Goal: Transaction & Acquisition: Purchase product/service

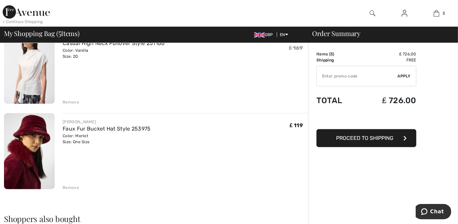
click at [66, 100] on div "Remove" at bounding box center [71, 102] width 16 height 6
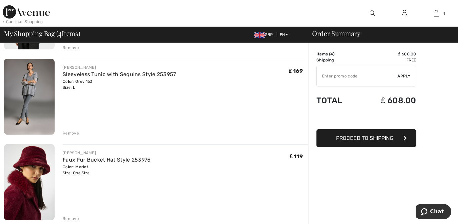
scroll to position [210, 0]
click at [68, 133] on div "Remove" at bounding box center [71, 133] width 16 height 6
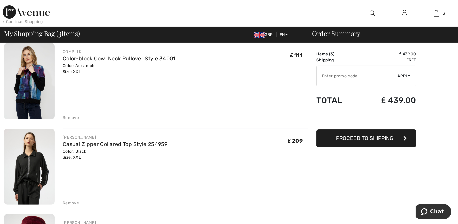
scroll to position [54, 0]
click at [69, 203] on div "Remove" at bounding box center [71, 203] width 16 height 6
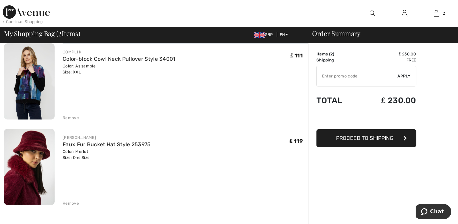
click at [72, 115] on div "Remove" at bounding box center [71, 118] width 16 height 6
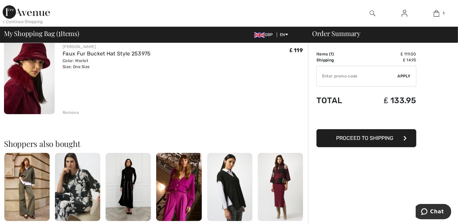
scroll to position [0, 0]
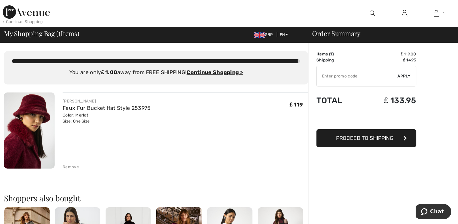
click at [12, 19] on div "< Continue Shopping" at bounding box center [23, 22] width 40 height 6
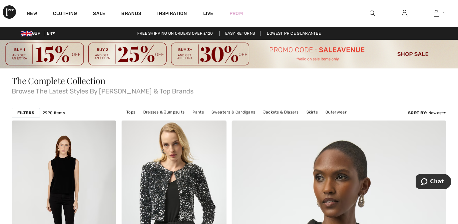
click at [372, 13] on img at bounding box center [373, 13] width 6 height 8
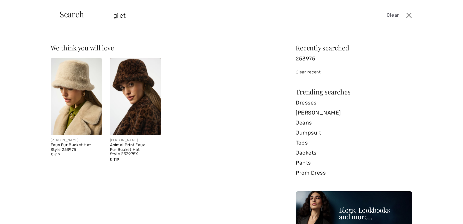
type input "gilet"
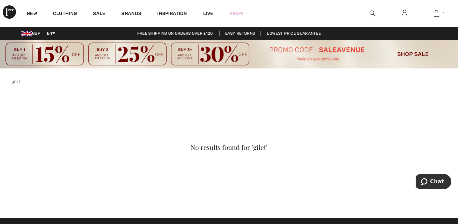
click at [257, 9] on div "New Clothing Sale Brands Inspiration Live Prom 1 Added to Bag Joseph Ribkoff Fa…" at bounding box center [229, 13] width 458 height 27
click at [373, 13] on img at bounding box center [373, 13] width 6 height 8
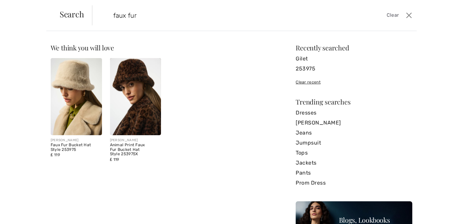
type input "faux fur"
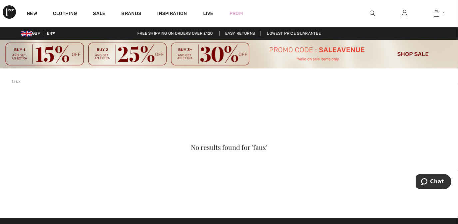
click at [307, 11] on div "New Clothing Sale Brands Inspiration Live Prom 1 Added to Bag Joseph Ribkoff Fa…" at bounding box center [229, 13] width 458 height 27
drag, startPoint x: 307, startPoint y: 11, endPoint x: 385, endPoint y: 16, distance: 78.1
click at [385, 16] on div "New Clothing Sale Brands Inspiration Live Prom 1 Added to Bag Joseph Ribkoff Fa…" at bounding box center [229, 13] width 458 height 27
click at [385, 16] on div at bounding box center [373, 13] width 32 height 27
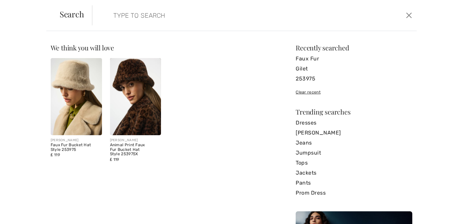
click at [385, 16] on div "Search Clear Sorry, no results found for " " Some helpful tips for your search:…" at bounding box center [231, 112] width 463 height 224
click at [306, 59] on link "Faux Fur" at bounding box center [354, 59] width 117 height 10
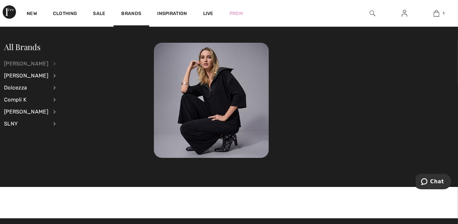
click at [10, 64] on div "[PERSON_NAME]" at bounding box center [26, 64] width 44 height 12
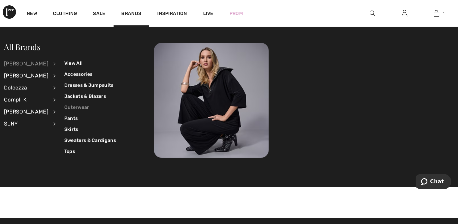
click at [71, 105] on link "Outerwear" at bounding box center [90, 107] width 52 height 11
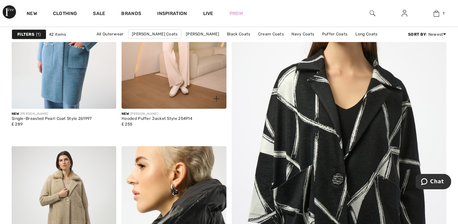
scroll to position [171, 0]
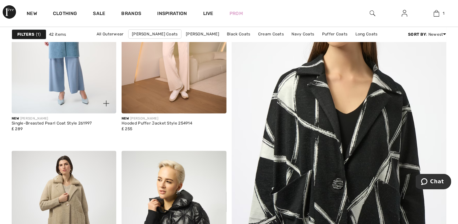
click at [75, 87] on img at bounding box center [64, 34] width 105 height 157
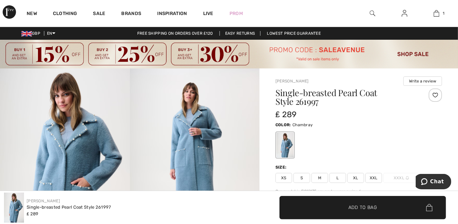
click at [80, 142] on img at bounding box center [65, 165] width 130 height 195
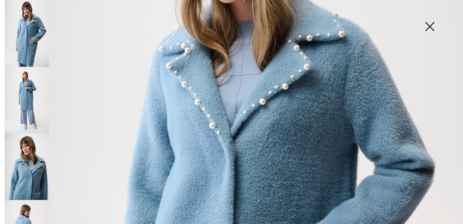
scroll to position [152, 0]
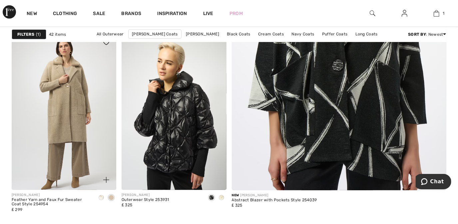
scroll to position [288, 0]
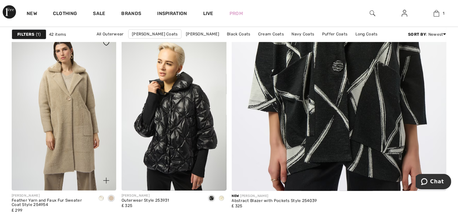
click at [70, 109] on img at bounding box center [64, 111] width 105 height 157
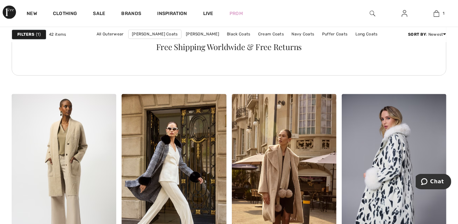
scroll to position [886, 0]
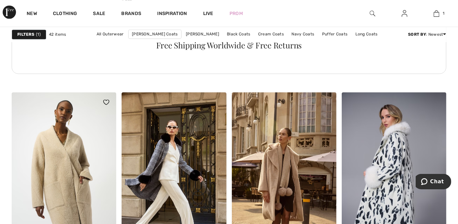
click at [34, 183] on img at bounding box center [64, 170] width 105 height 157
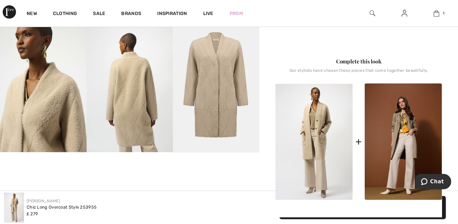
scroll to position [241, 0]
click at [76, 130] on img at bounding box center [43, 87] width 87 height 130
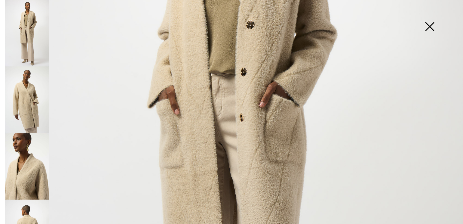
scroll to position [196, 0]
click at [30, 110] on img at bounding box center [27, 99] width 44 height 66
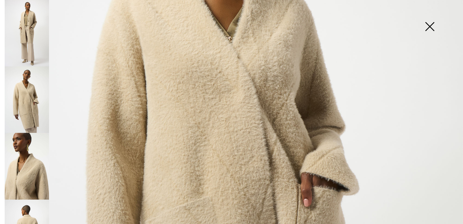
click at [433, 26] on img at bounding box center [429, 27] width 33 height 34
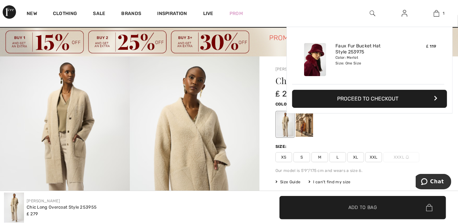
scroll to position [0, 0]
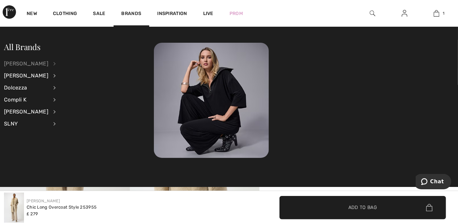
click at [21, 60] on div "[PERSON_NAME]" at bounding box center [26, 64] width 44 height 12
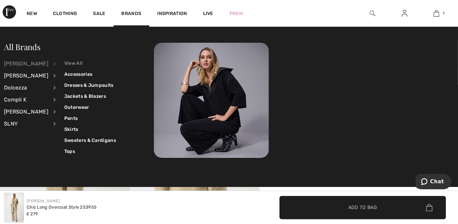
click at [75, 63] on link "View All" at bounding box center [90, 63] width 52 height 11
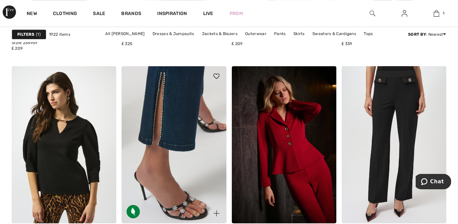
scroll to position [2997, 0]
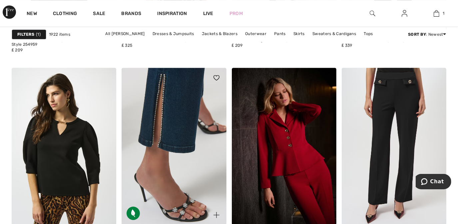
click at [164, 93] on img at bounding box center [174, 146] width 105 height 157
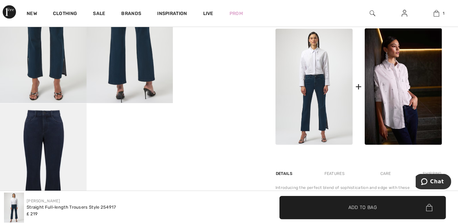
scroll to position [289, 0]
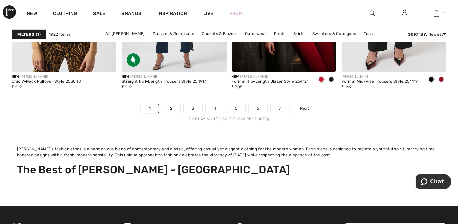
scroll to position [3162, 0]
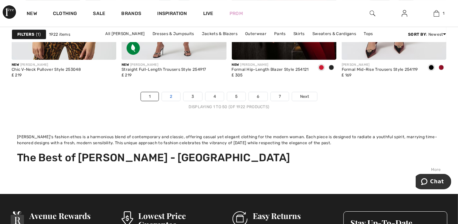
click at [171, 95] on link "2" at bounding box center [171, 96] width 18 height 9
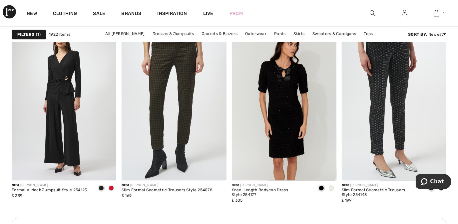
scroll to position [816, 0]
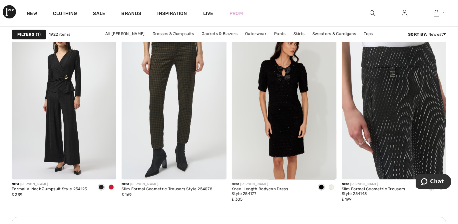
click at [405, 103] on img at bounding box center [394, 100] width 105 height 157
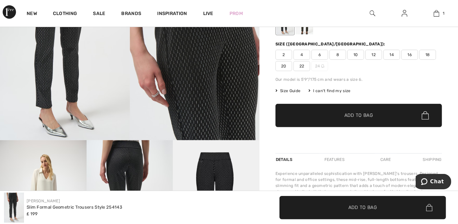
scroll to position [123, 0]
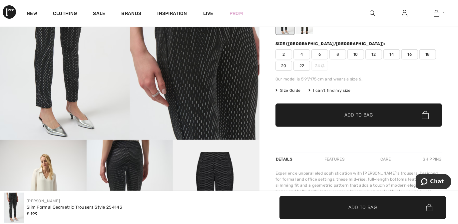
click at [290, 89] on span "Size Guide" at bounding box center [288, 90] width 25 height 6
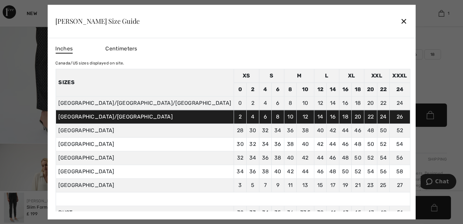
scroll to position [51, 0]
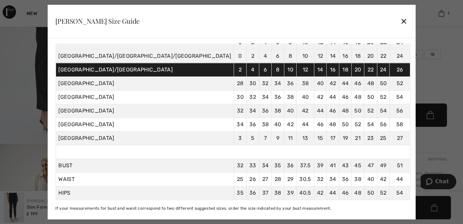
click at [400, 21] on div "✕" at bounding box center [403, 21] width 7 height 14
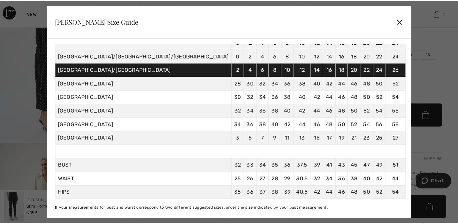
scroll to position [123, 0]
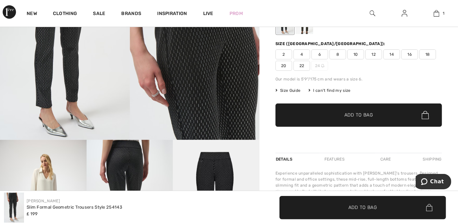
click at [299, 63] on span "22" at bounding box center [302, 66] width 17 height 10
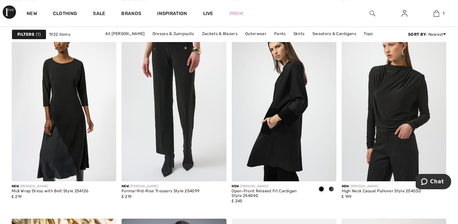
scroll to position [1276, 0]
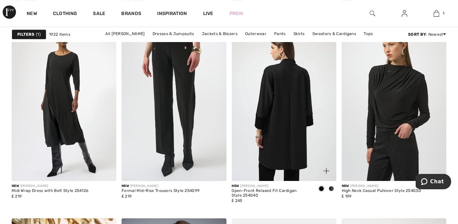
click at [298, 127] on img at bounding box center [284, 101] width 105 height 157
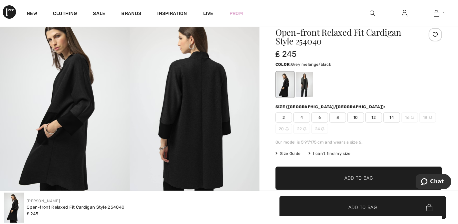
click at [306, 81] on div at bounding box center [304, 84] width 17 height 25
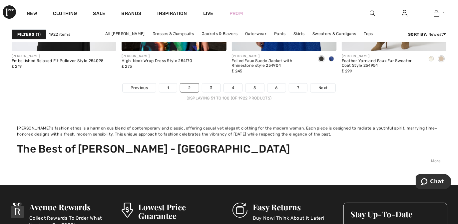
scroll to position [3179, 0]
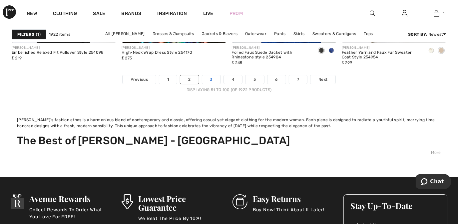
click at [209, 78] on link "3" at bounding box center [211, 79] width 18 height 9
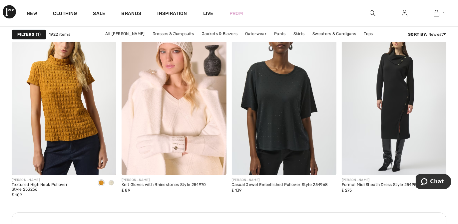
scroll to position [824, 0]
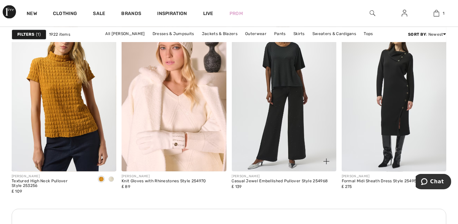
click at [288, 71] on img at bounding box center [284, 92] width 105 height 157
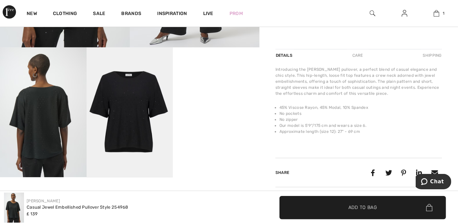
scroll to position [215, 0]
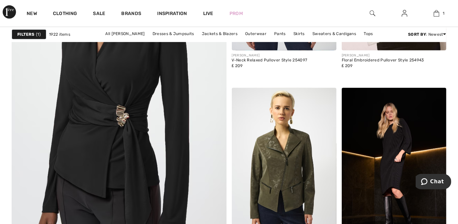
scroll to position [1889, 0]
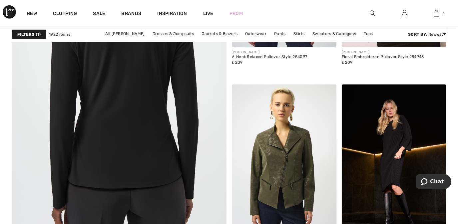
click at [141, 105] on img at bounding box center [119, 83] width 258 height 386
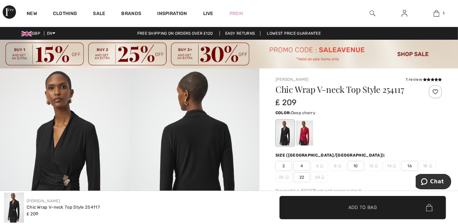
click at [310, 134] on div at bounding box center [304, 132] width 17 height 25
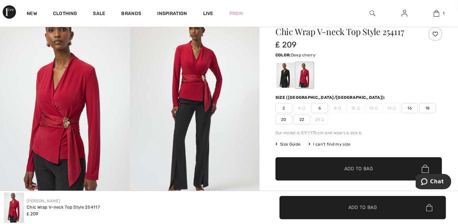
scroll to position [58, 0]
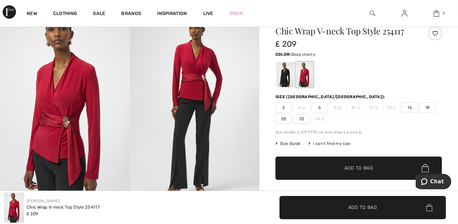
click at [66, 126] on img at bounding box center [65, 107] width 130 height 195
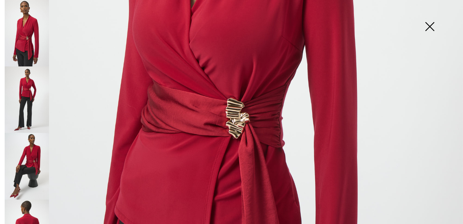
scroll to position [281, 0]
click at [28, 156] on img at bounding box center [27, 166] width 44 height 66
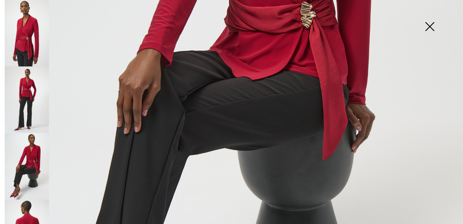
click at [432, 24] on img at bounding box center [429, 27] width 33 height 34
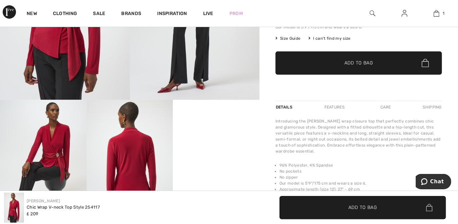
scroll to position [163, 0]
click at [291, 37] on span "Size Guide" at bounding box center [288, 39] width 25 height 6
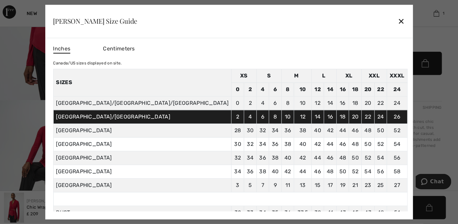
scroll to position [51, 0]
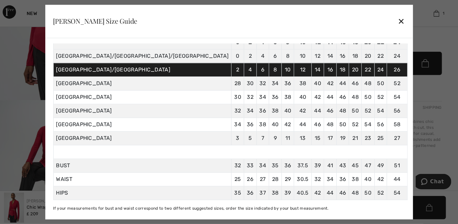
click at [398, 19] on div "✕" at bounding box center [401, 21] width 7 height 14
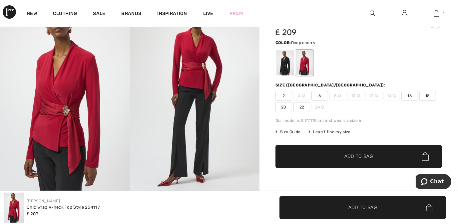
scroll to position [0, 0]
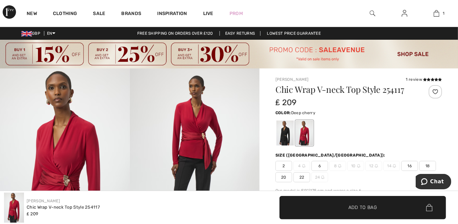
click at [283, 177] on span "20" at bounding box center [284, 177] width 17 height 10
click at [357, 207] on span "Add to Bag" at bounding box center [363, 207] width 29 height 7
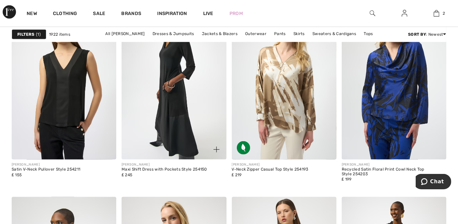
scroll to position [2164, 0]
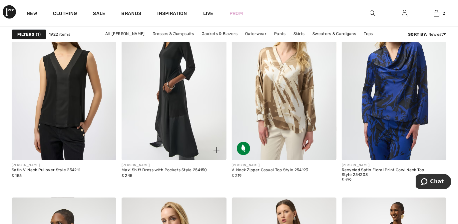
click at [171, 74] on img at bounding box center [174, 81] width 105 height 157
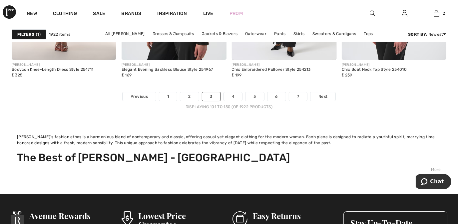
scroll to position [3166, 0]
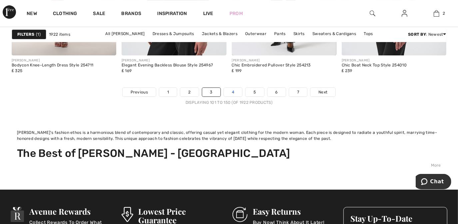
click at [230, 93] on link "4" at bounding box center [233, 92] width 18 height 9
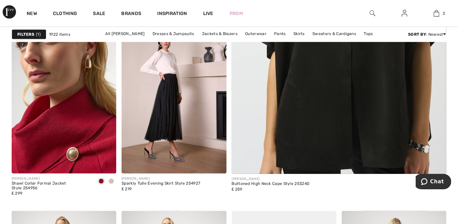
scroll to position [460, 0]
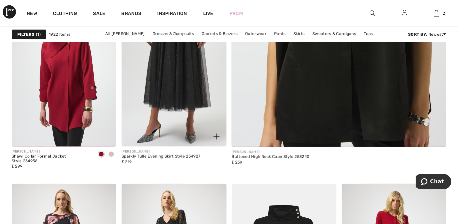
click at [179, 85] on img at bounding box center [174, 67] width 105 height 157
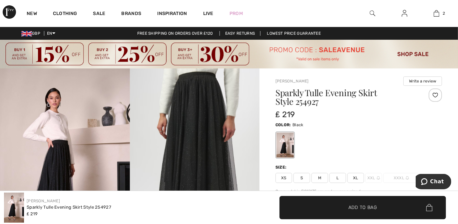
click at [193, 135] on img at bounding box center [195, 165] width 130 height 195
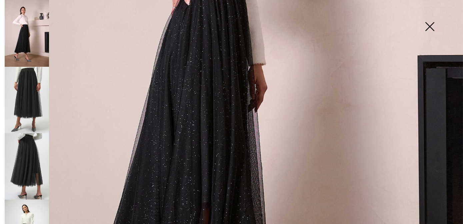
scroll to position [276, 0]
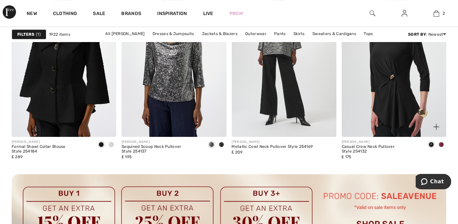
scroll to position [1515, 0]
click at [441, 143] on span at bounding box center [441, 143] width 5 height 5
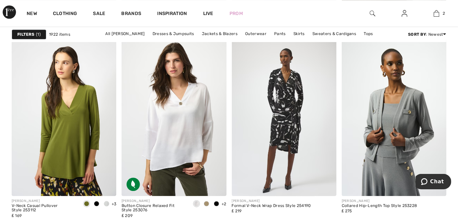
scroll to position [2852, 0]
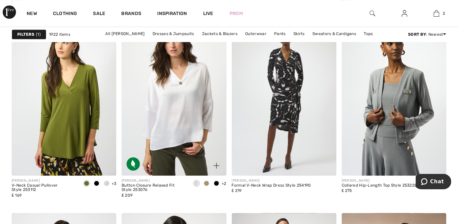
click at [207, 181] on span at bounding box center [206, 182] width 5 height 5
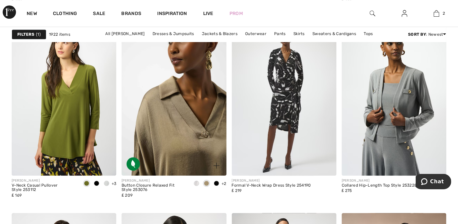
click at [179, 114] on img at bounding box center [174, 96] width 105 height 157
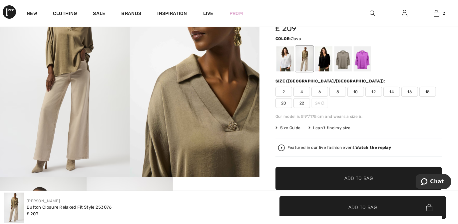
scroll to position [86, 0]
click at [366, 55] on div at bounding box center [362, 58] width 17 height 25
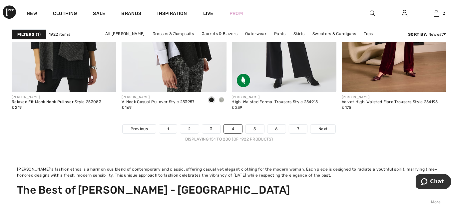
scroll to position [3142, 0]
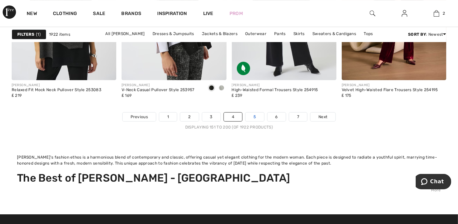
click at [253, 118] on link "5" at bounding box center [255, 116] width 18 height 9
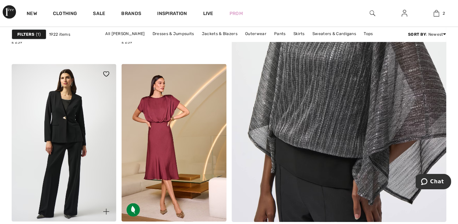
scroll to position [379, 0]
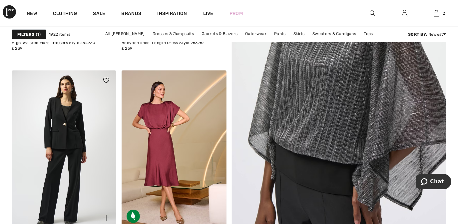
click at [84, 113] on img at bounding box center [64, 148] width 105 height 157
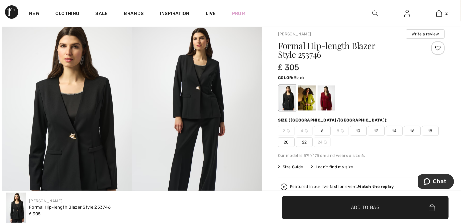
scroll to position [40, 0]
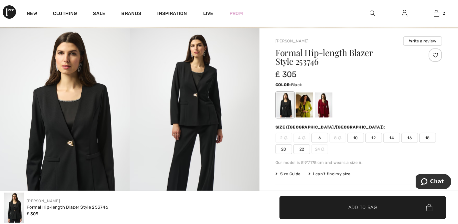
click at [71, 157] on img at bounding box center [65, 125] width 130 height 195
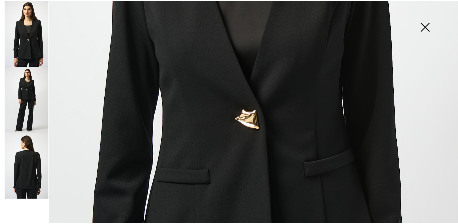
scroll to position [290, 0]
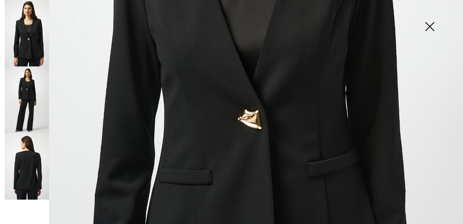
click at [429, 24] on img at bounding box center [429, 27] width 33 height 34
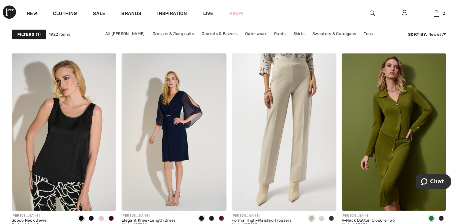
scroll to position [1445, 0]
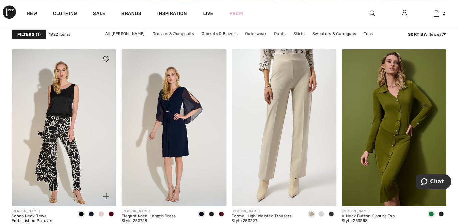
click at [65, 134] on img at bounding box center [64, 127] width 105 height 157
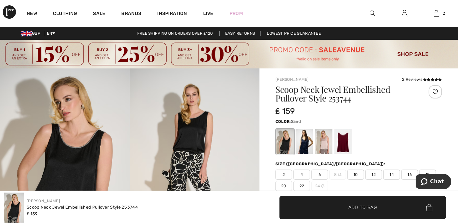
click at [324, 143] on div at bounding box center [323, 141] width 17 height 25
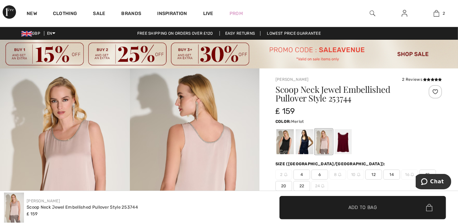
click at [348, 141] on div at bounding box center [343, 141] width 17 height 25
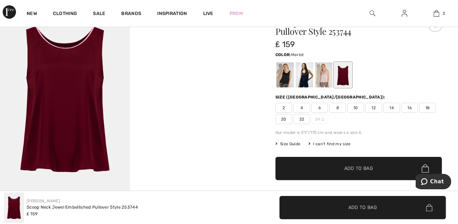
scroll to position [67, 0]
click at [303, 80] on div at bounding box center [304, 74] width 17 height 25
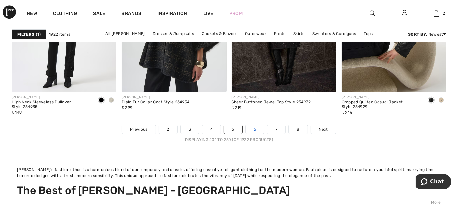
scroll to position [3129, 0]
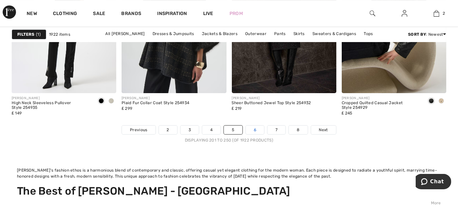
click link "6"
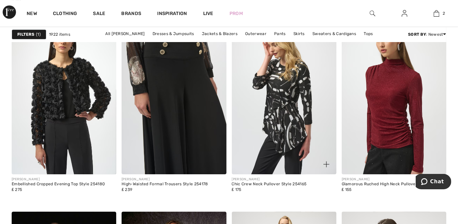
scroll to position [1284, 0]
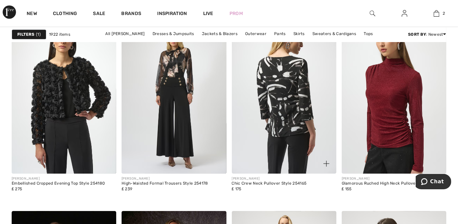
click at [284, 116] on img at bounding box center [284, 94] width 105 height 157
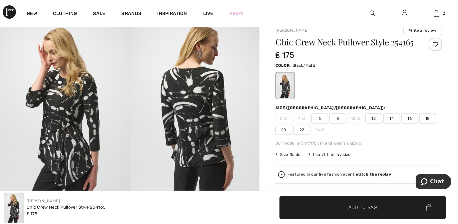
click at [95, 135] on img at bounding box center [65, 115] width 130 height 195
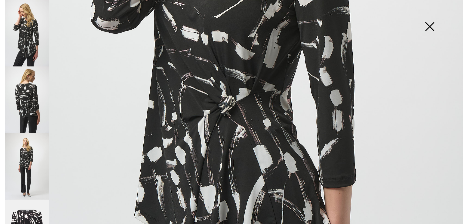
scroll to position [288, 0]
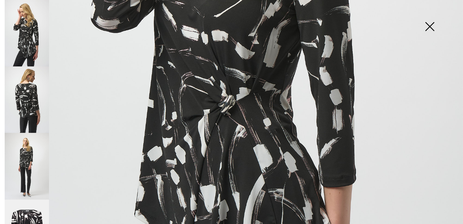
click at [31, 161] on img at bounding box center [27, 166] width 44 height 66
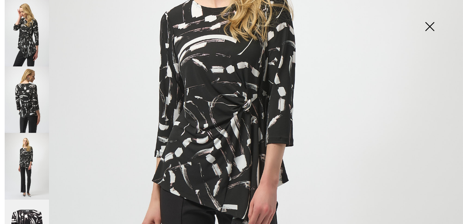
scroll to position [153, 0]
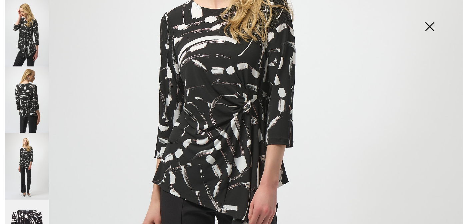
click at [431, 26] on img at bounding box center [429, 27] width 33 height 34
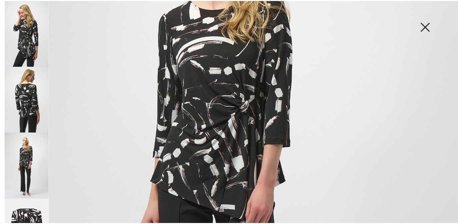
scroll to position [51, 0]
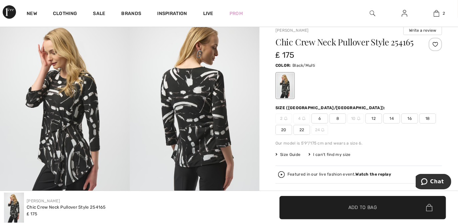
click at [281, 135] on span "20" at bounding box center [284, 130] width 17 height 10
click at [342, 208] on span "✔ Added to Bag" at bounding box center [353, 207] width 41 height 7
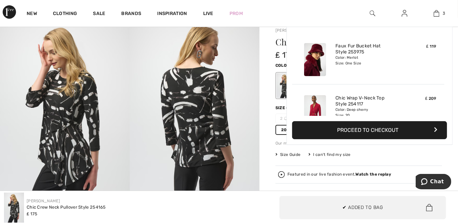
scroll to position [72, 0]
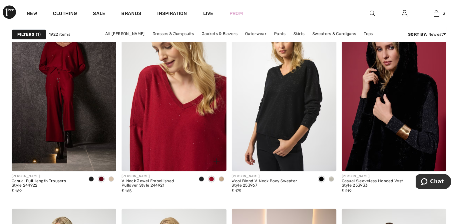
scroll to position [2855, 0]
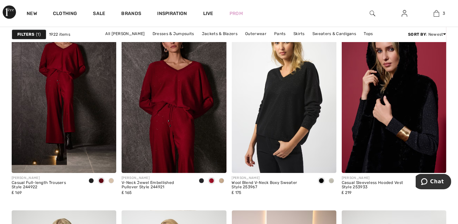
click at [220, 181] on span at bounding box center [221, 180] width 5 height 5
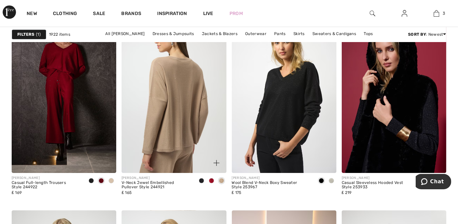
click at [191, 99] on img at bounding box center [174, 93] width 105 height 157
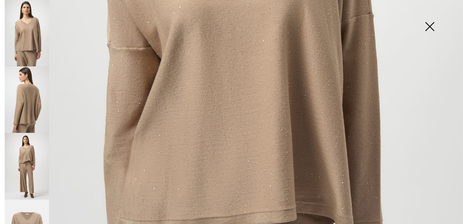
scroll to position [304, 0]
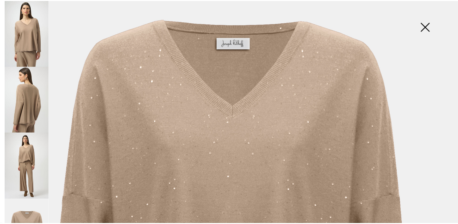
scroll to position [109, 0]
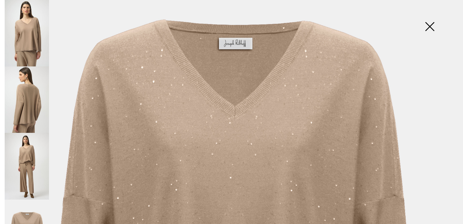
click at [430, 26] on img at bounding box center [429, 27] width 33 height 34
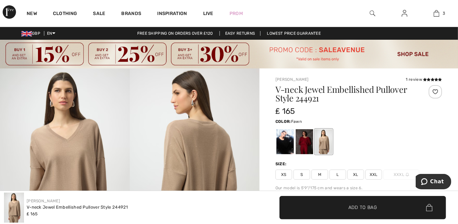
click at [373, 174] on span "XXL" at bounding box center [374, 174] width 17 height 10
click at [372, 210] on span "Add to Bag" at bounding box center [363, 207] width 29 height 7
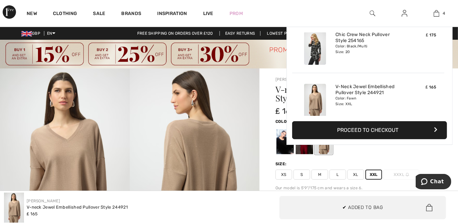
scroll to position [124, 0]
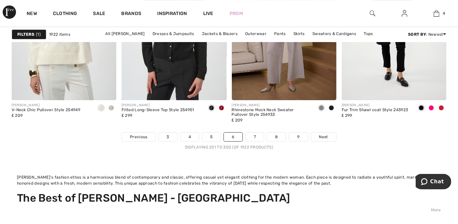
scroll to position [3122, 0]
click at [254, 137] on link "7" at bounding box center [255, 136] width 18 height 9
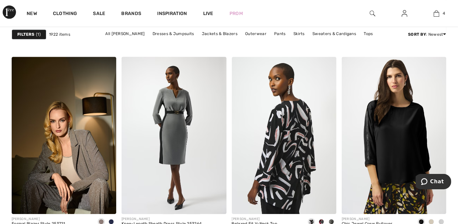
scroll to position [1064, 0]
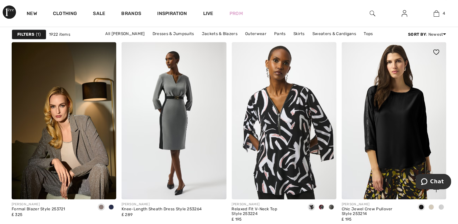
click at [400, 115] on img at bounding box center [394, 120] width 105 height 157
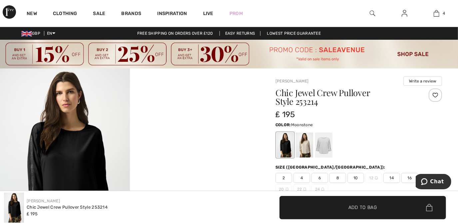
click at [304, 148] on div at bounding box center [304, 144] width 17 height 25
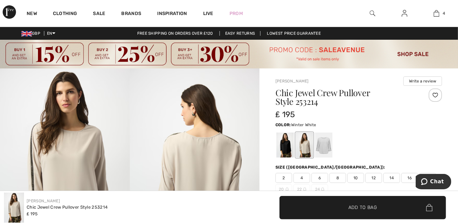
click at [328, 146] on div at bounding box center [323, 144] width 17 height 25
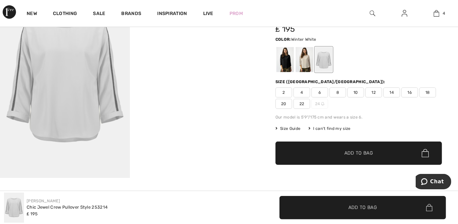
scroll to position [86, 0]
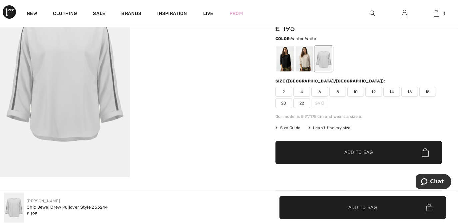
click at [282, 103] on span "20" at bounding box center [284, 103] width 17 height 10
click at [351, 151] on span "Add to Bag" at bounding box center [359, 152] width 29 height 7
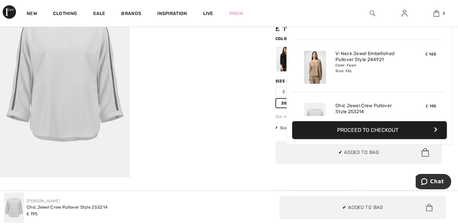
scroll to position [176, 0]
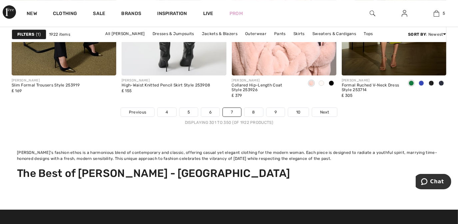
scroll to position [3147, 0]
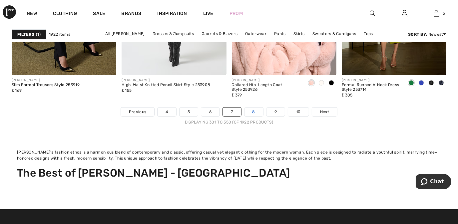
click at [253, 109] on link "8" at bounding box center [254, 111] width 19 height 9
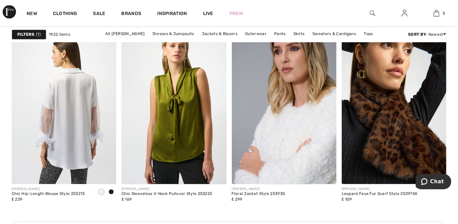
scroll to position [811, 0]
click at [64, 105] on img at bounding box center [64, 105] width 105 height 157
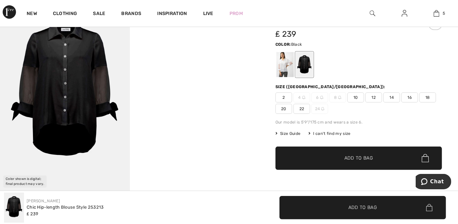
scroll to position [72, 0]
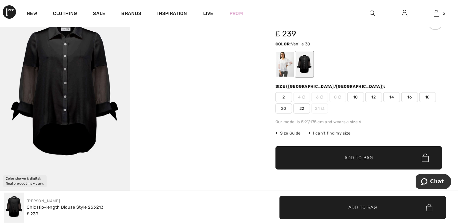
click at [284, 62] on div at bounding box center [285, 64] width 17 height 25
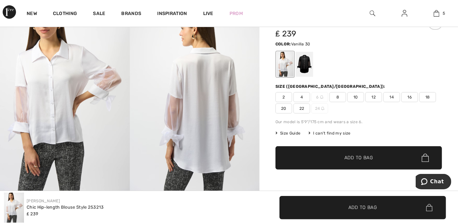
click at [50, 104] on img at bounding box center [65, 93] width 130 height 195
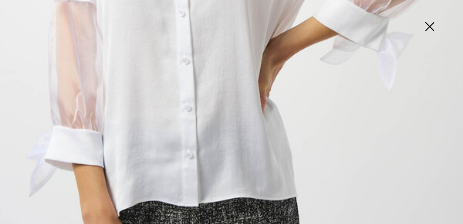
scroll to position [321, 0]
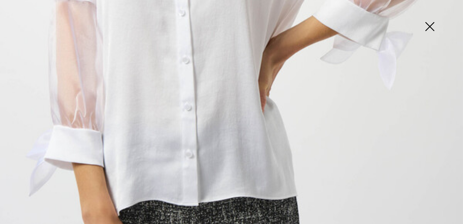
click at [429, 25] on img at bounding box center [429, 27] width 33 height 34
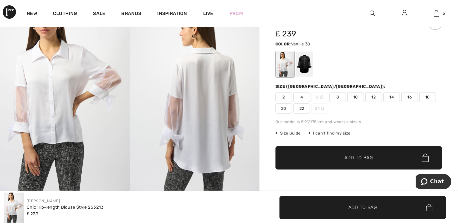
scroll to position [453, 0]
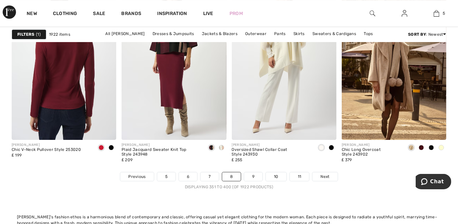
scroll to position [3083, 0]
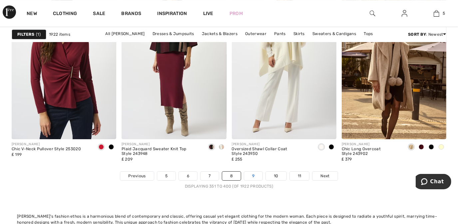
click at [256, 175] on link "9" at bounding box center [253, 175] width 18 height 9
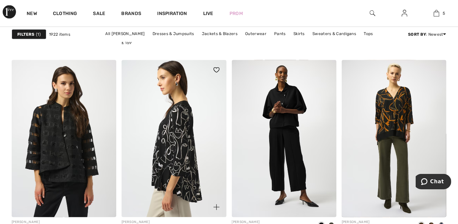
scroll to position [778, 0]
click at [181, 129] on img at bounding box center [174, 138] width 105 height 157
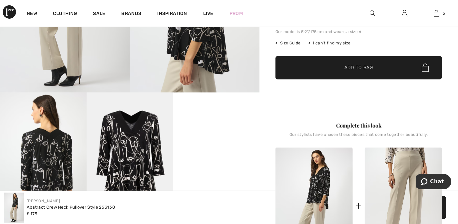
scroll to position [171, 0]
click at [145, 146] on img at bounding box center [130, 157] width 87 height 130
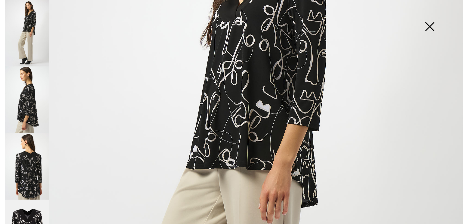
scroll to position [161, 0]
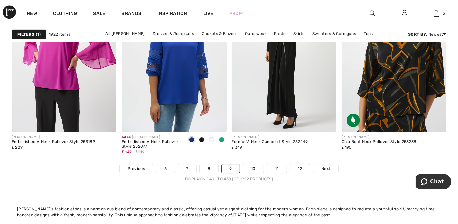
scroll to position [3091, 0]
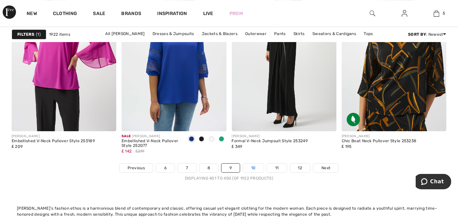
click at [253, 166] on link "10" at bounding box center [253, 167] width 21 height 9
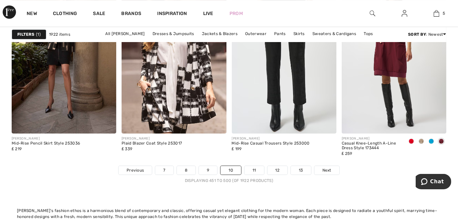
scroll to position [3088, 0]
click at [253, 171] on link "11" at bounding box center [255, 170] width 20 height 9
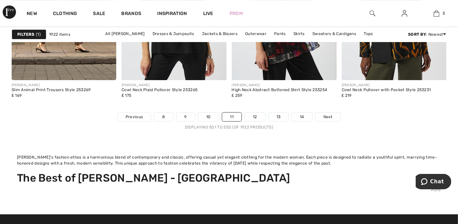
scroll to position [3142, 0]
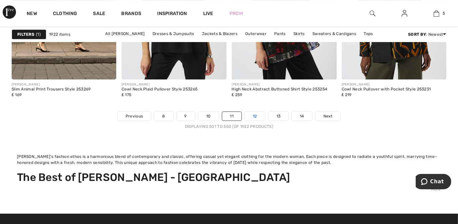
click at [255, 115] on link "12" at bounding box center [255, 116] width 20 height 9
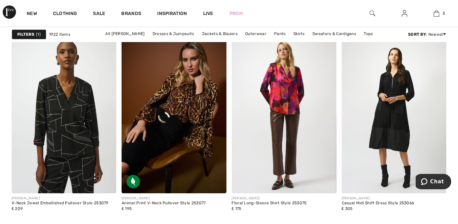
scroll to position [1459, 0]
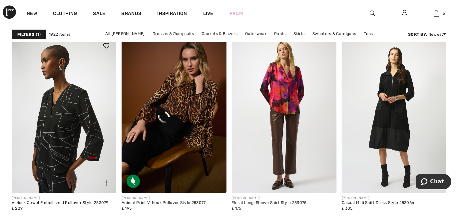
click at [75, 133] on img at bounding box center [64, 114] width 105 height 157
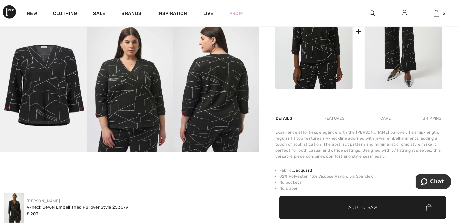
scroll to position [371, 0]
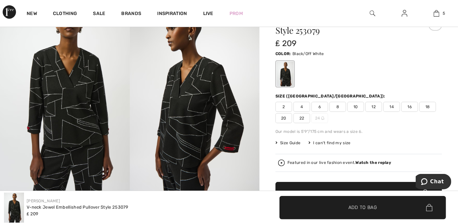
click at [220, 140] on img at bounding box center [195, 94] width 130 height 195
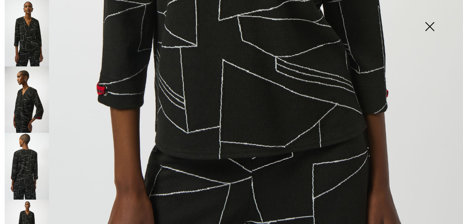
scroll to position [377, 0]
click at [42, 115] on img at bounding box center [27, 99] width 44 height 66
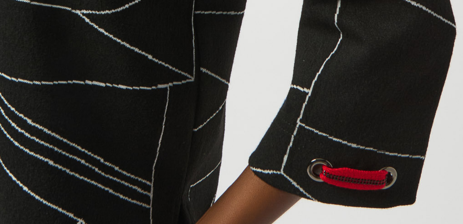
scroll to position [72, 0]
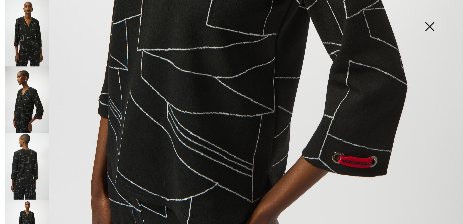
click at [426, 25] on img at bounding box center [429, 27] width 33 height 34
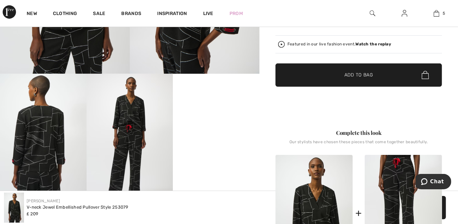
scroll to position [189, 0]
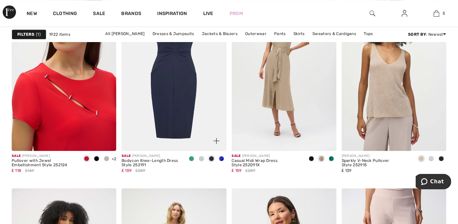
scroll to position [2878, 0]
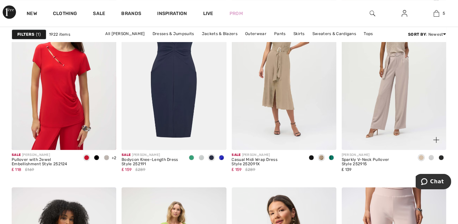
click at [401, 58] on img at bounding box center [394, 70] width 105 height 157
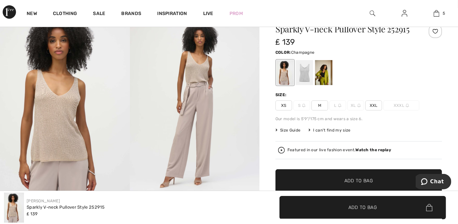
scroll to position [73, 0]
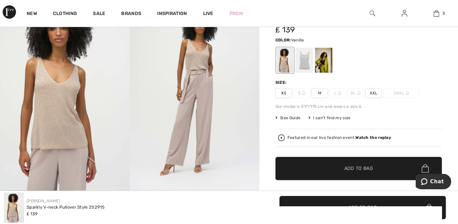
click at [307, 66] on div at bounding box center [304, 60] width 17 height 25
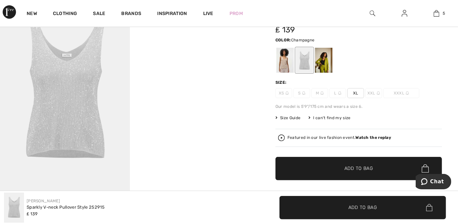
click at [284, 58] on div at bounding box center [285, 60] width 17 height 25
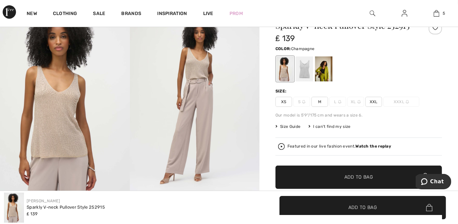
scroll to position [64, 0]
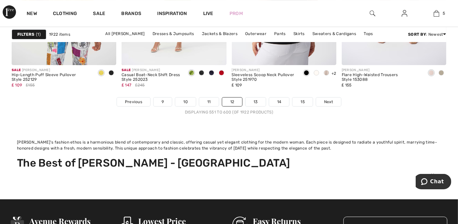
scroll to position [3157, 0]
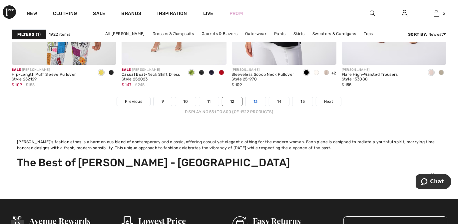
click at [257, 102] on link "13" at bounding box center [256, 101] width 20 height 9
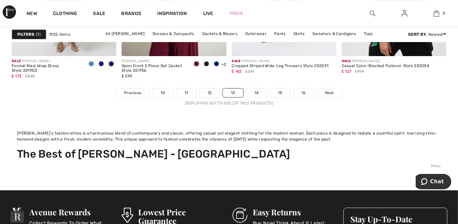
scroll to position [3169, 0]
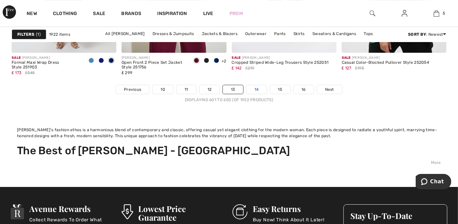
click at [259, 88] on link "14" at bounding box center [257, 89] width 20 height 9
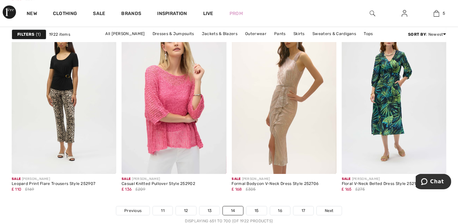
scroll to position [3048, 0]
click at [257, 212] on link "15" at bounding box center [257, 210] width 20 height 9
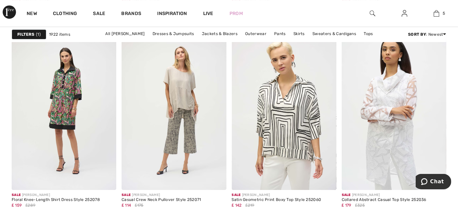
scroll to position [1462, 0]
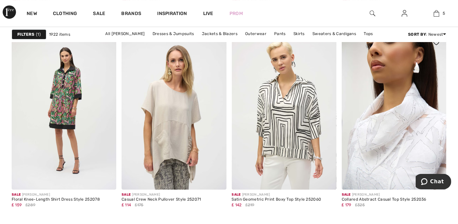
click at [381, 130] on img at bounding box center [394, 110] width 105 height 157
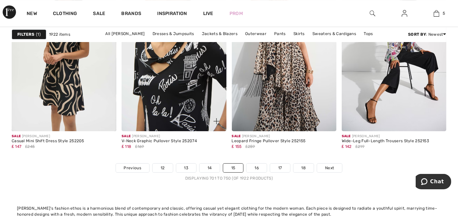
scroll to position [3091, 0]
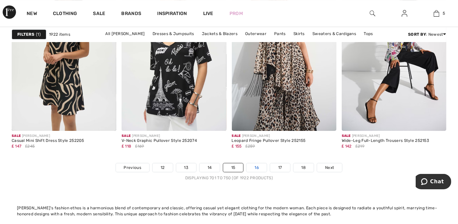
click at [257, 165] on link "16" at bounding box center [257, 167] width 20 height 9
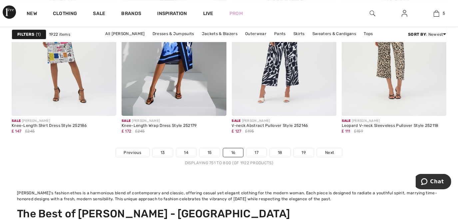
scroll to position [3107, 0]
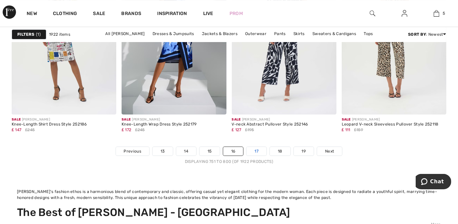
click at [257, 151] on link "17" at bounding box center [257, 151] width 20 height 9
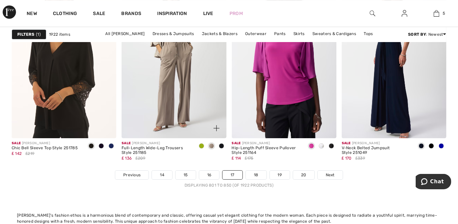
scroll to position [3084, 0]
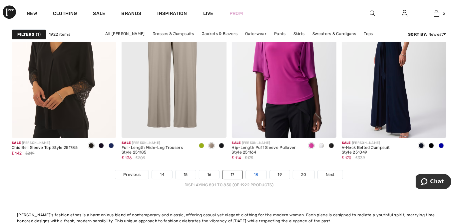
click at [257, 175] on link "18" at bounding box center [256, 174] width 21 height 9
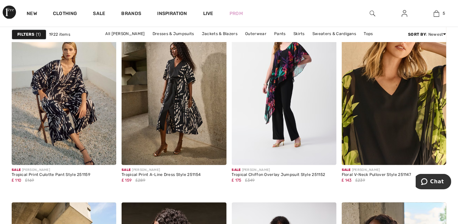
scroll to position [2669, 0]
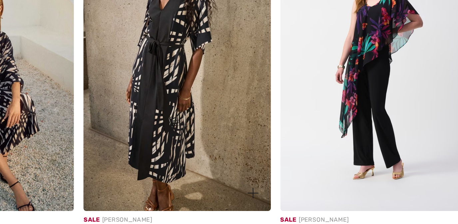
click at [170, 105] on img at bounding box center [174, 85] width 105 height 157
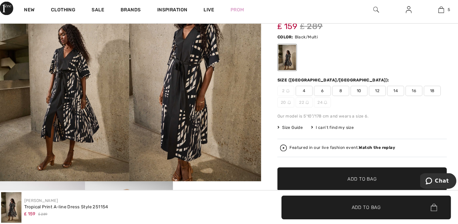
click at [176, 106] on img at bounding box center [195, 84] width 130 height 195
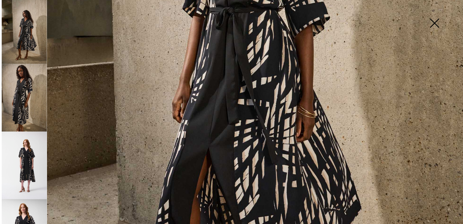
scroll to position [299, 0]
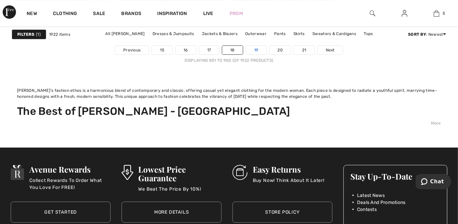
scroll to position [3209, 0]
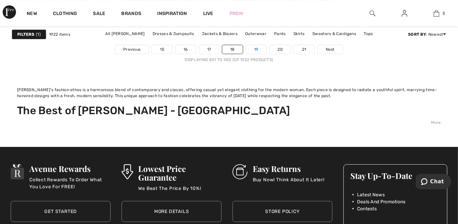
click at [257, 50] on link "19" at bounding box center [256, 49] width 20 height 9
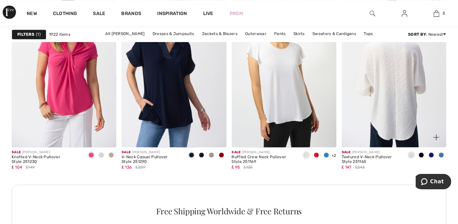
scroll to position [849, 0]
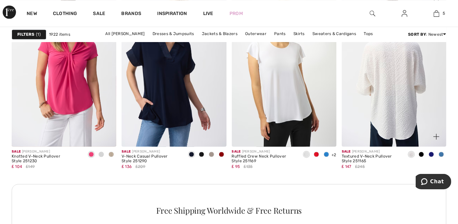
click at [396, 72] on img at bounding box center [394, 67] width 105 height 157
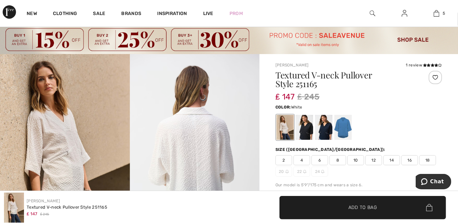
scroll to position [13, 0]
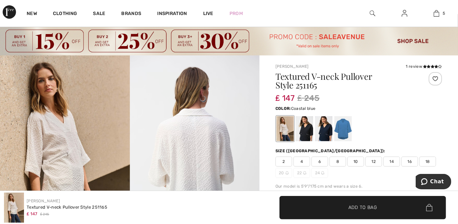
click at [342, 119] on div at bounding box center [343, 128] width 17 height 25
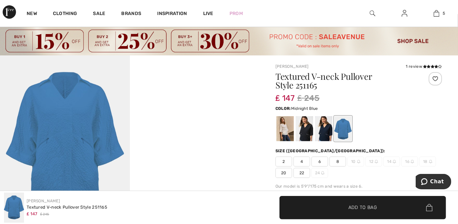
click at [325, 132] on div at bounding box center [323, 128] width 17 height 25
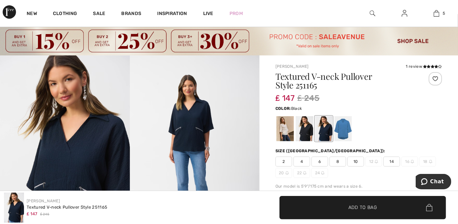
click at [309, 131] on div at bounding box center [304, 128] width 17 height 25
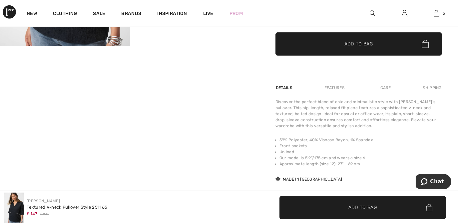
scroll to position [224, 0]
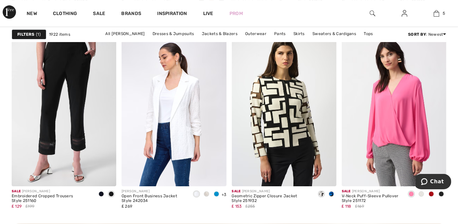
scroll to position [1466, 0]
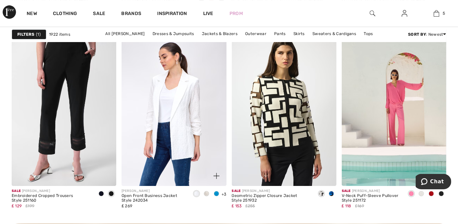
click at [207, 192] on span at bounding box center [206, 193] width 5 height 5
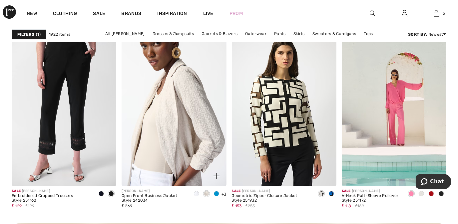
click at [175, 108] on img at bounding box center [174, 107] width 105 height 157
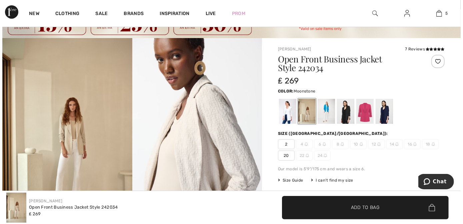
scroll to position [22, 0]
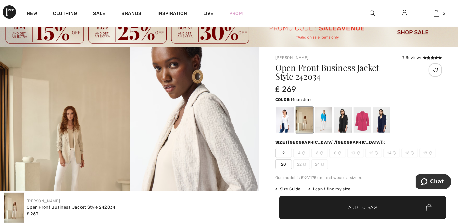
click at [286, 163] on span "20" at bounding box center [284, 164] width 17 height 10
click at [88, 145] on img at bounding box center [65, 144] width 130 height 195
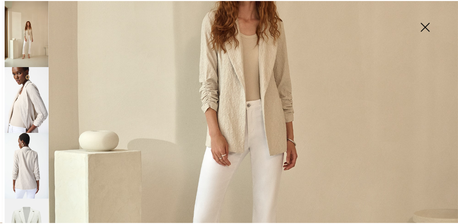
scroll to position [260, 0]
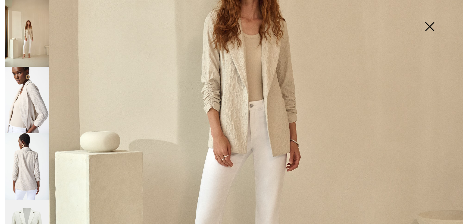
click at [428, 25] on img at bounding box center [429, 27] width 33 height 34
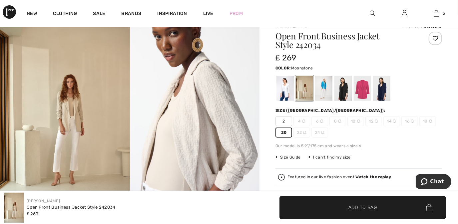
scroll to position [53, 0]
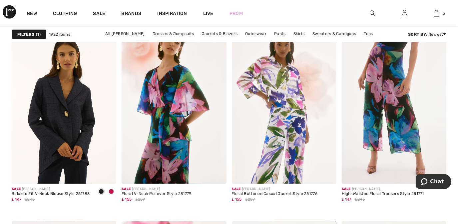
scroll to position [2140, 0]
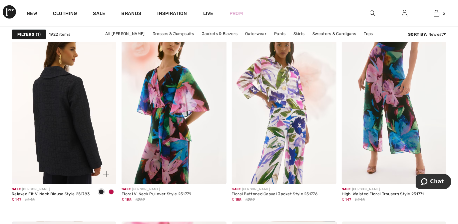
click at [59, 136] on img at bounding box center [64, 105] width 105 height 157
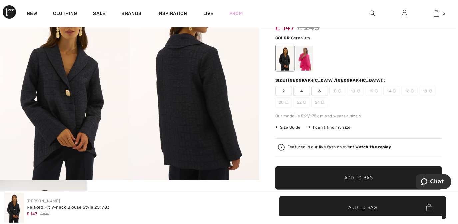
click at [303, 58] on div at bounding box center [304, 58] width 17 height 25
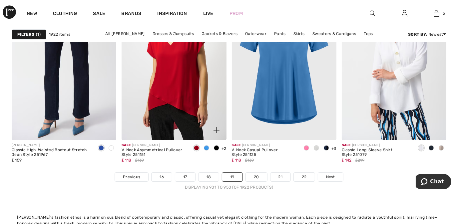
scroll to position [3081, 0]
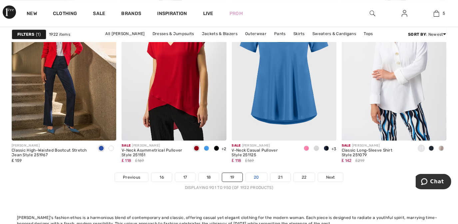
click at [256, 179] on link "20" at bounding box center [256, 177] width 21 height 9
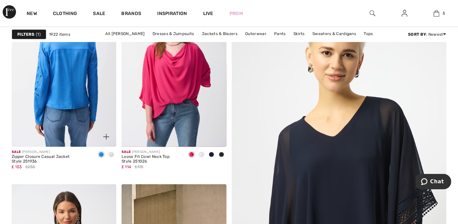
click at [64, 86] on img at bounding box center [64, 68] width 105 height 157
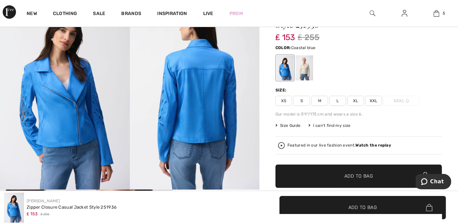
scroll to position [74, 0]
click at [302, 68] on div at bounding box center [304, 67] width 17 height 25
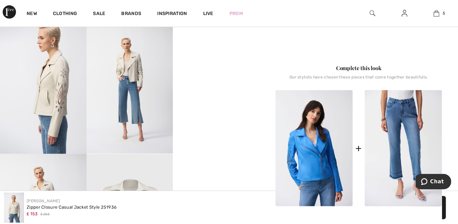
scroll to position [240, 0]
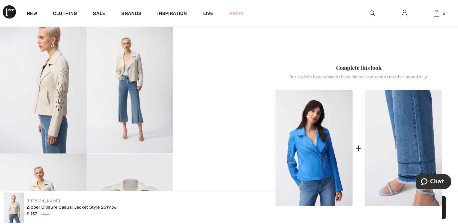
click at [410, 136] on img at bounding box center [403, 148] width 77 height 116
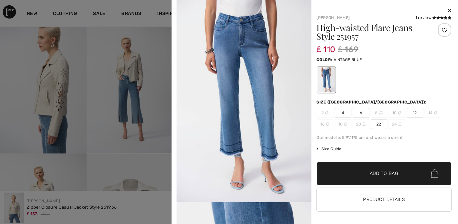
click at [35, 60] on div at bounding box center [229, 112] width 458 height 224
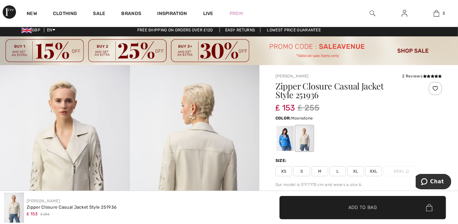
scroll to position [0, 0]
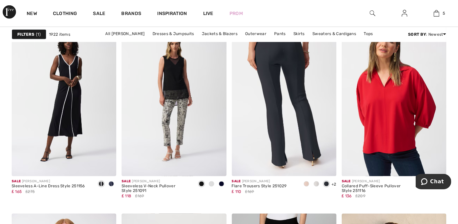
scroll to position [2148, 0]
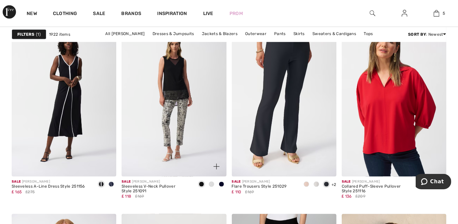
click at [212, 184] on span at bounding box center [211, 183] width 5 height 5
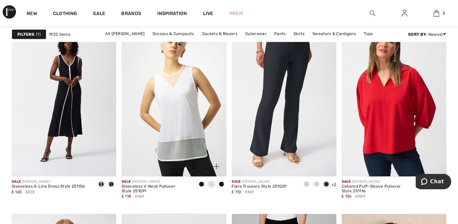
click at [221, 185] on span at bounding box center [221, 183] width 5 height 5
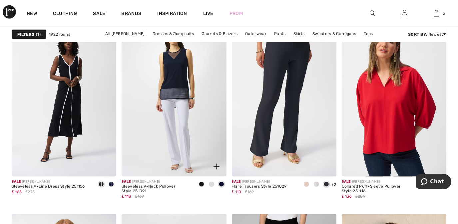
click at [176, 119] on img at bounding box center [174, 97] width 105 height 157
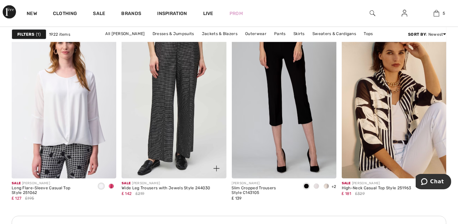
scroll to position [2341, 0]
click at [176, 105] on img at bounding box center [174, 99] width 105 height 157
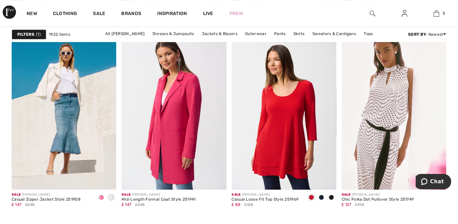
scroll to position [2841, 0]
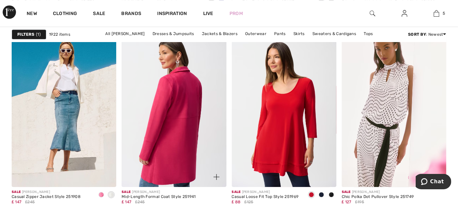
click at [187, 112] on img at bounding box center [174, 107] width 105 height 157
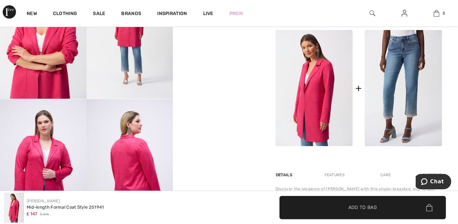
scroll to position [295, 0]
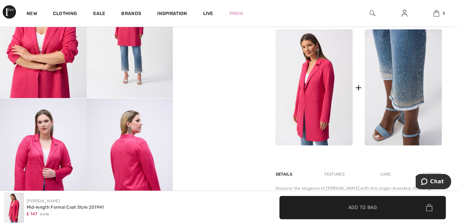
click at [397, 80] on img at bounding box center [403, 87] width 77 height 116
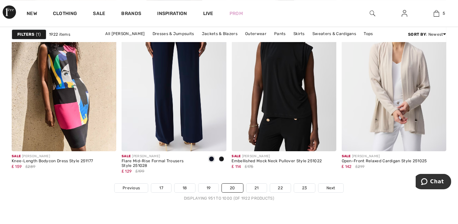
scroll to position [3070, 0]
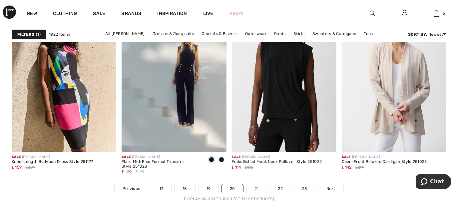
click at [257, 188] on link "21" at bounding box center [257, 188] width 20 height 9
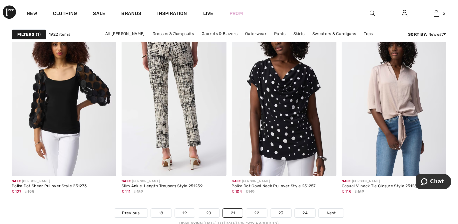
scroll to position [3046, 0]
click at [157, 97] on img at bounding box center [174, 97] width 105 height 157
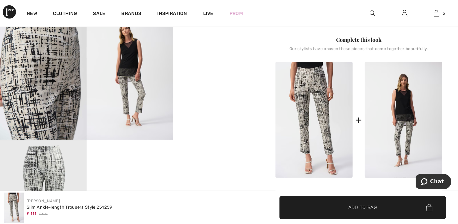
scroll to position [253, 0]
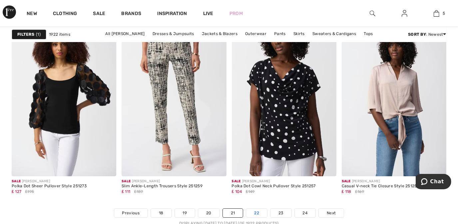
click at [257, 209] on link "22" at bounding box center [256, 212] width 21 height 9
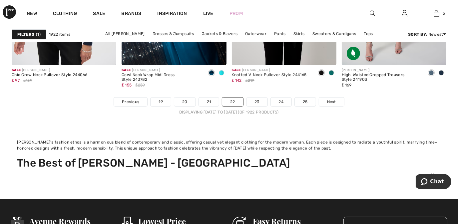
scroll to position [3189, 0]
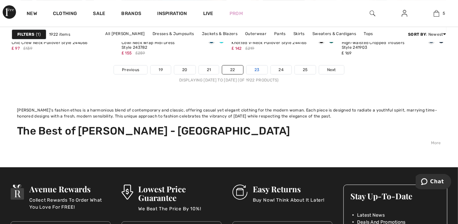
click at [261, 71] on link "23" at bounding box center [257, 69] width 21 height 9
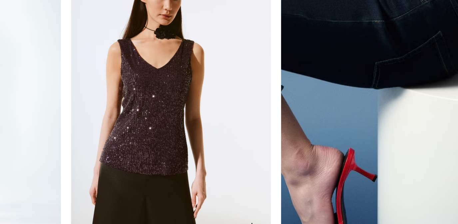
scroll to position [420, 0]
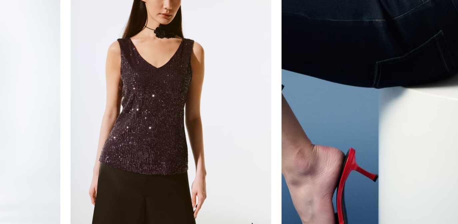
click at [177, 119] on img at bounding box center [174, 107] width 105 height 157
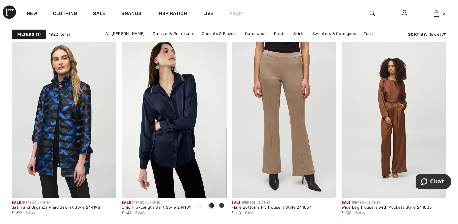
scroll to position [1066, 0]
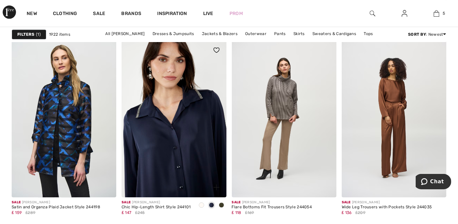
click at [188, 131] on img at bounding box center [174, 118] width 105 height 157
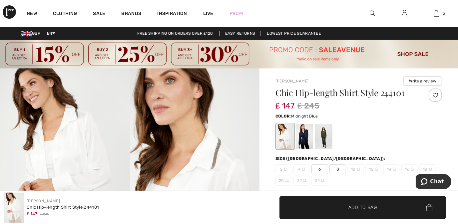
click at [307, 137] on div at bounding box center [304, 136] width 17 height 25
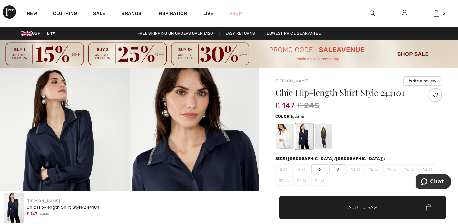
click at [321, 137] on div at bounding box center [323, 136] width 17 height 25
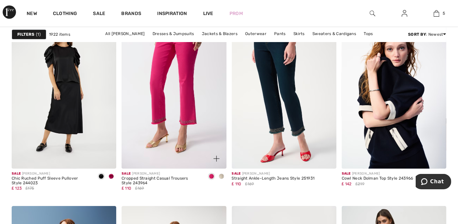
scroll to position [1285, 0]
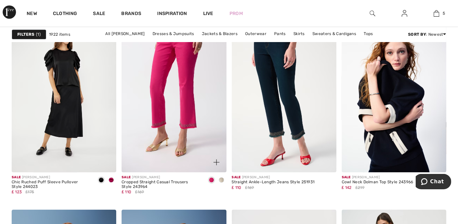
click at [222, 180] on span at bounding box center [221, 179] width 5 height 5
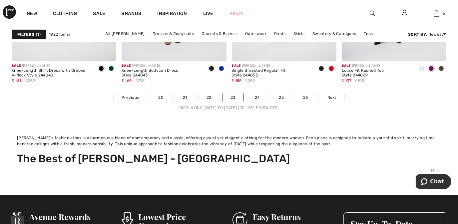
scroll to position [3177, 0]
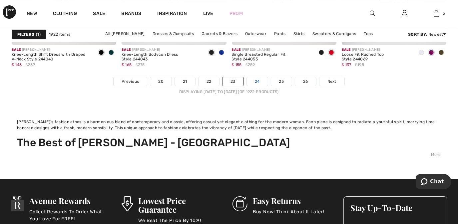
click at [260, 79] on link "24" at bounding box center [257, 81] width 21 height 9
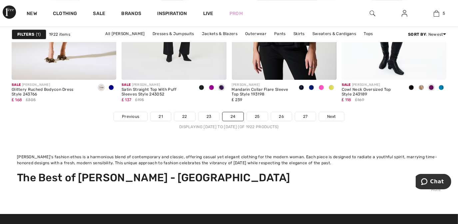
scroll to position [3162, 0]
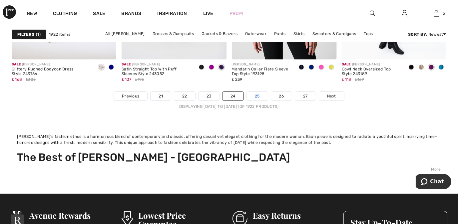
click at [260, 96] on link "25" at bounding box center [257, 96] width 21 height 9
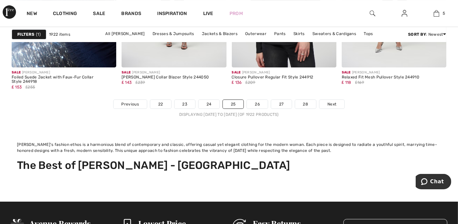
scroll to position [3174, 0]
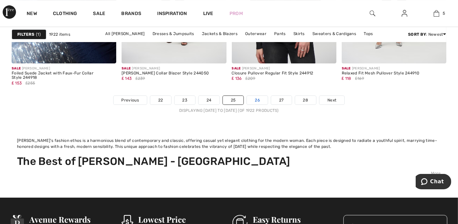
click at [262, 96] on link "26" at bounding box center [257, 100] width 21 height 9
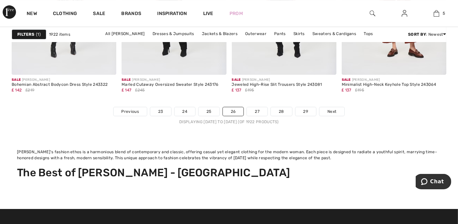
scroll to position [3163, 0]
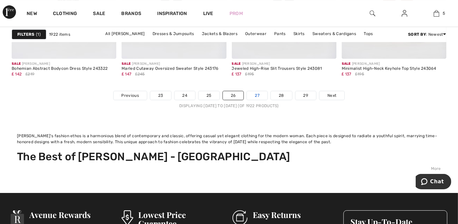
click at [260, 96] on link "27" at bounding box center [257, 95] width 21 height 9
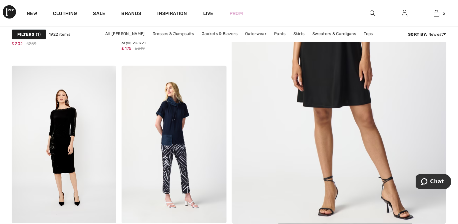
scroll to position [400, 0]
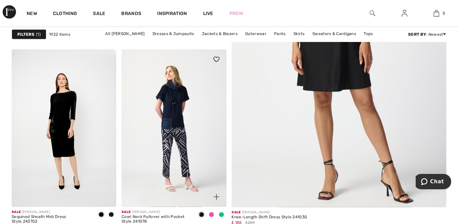
click at [211, 215] on span at bounding box center [211, 214] width 5 height 5
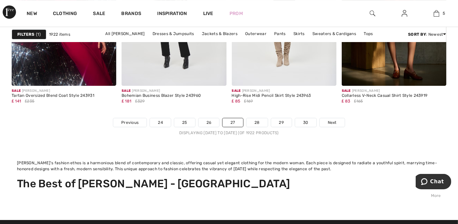
scroll to position [3144, 0]
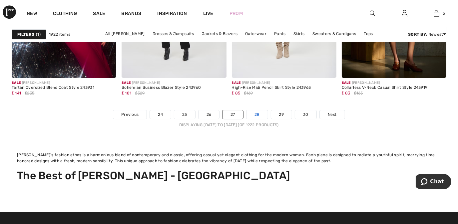
click at [262, 111] on link "28" at bounding box center [257, 114] width 21 height 9
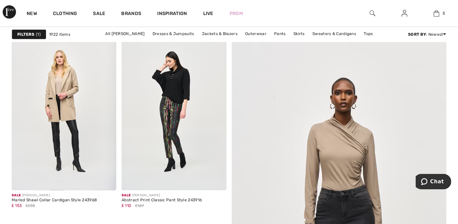
scroll to position [226, 0]
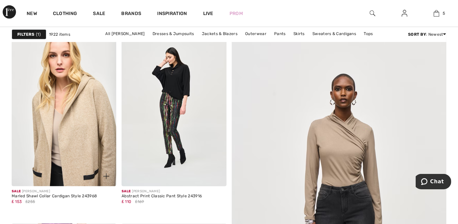
click at [63, 109] on img at bounding box center [64, 107] width 105 height 157
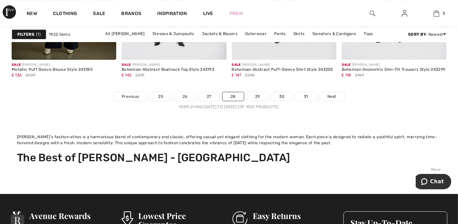
scroll to position [3186, 0]
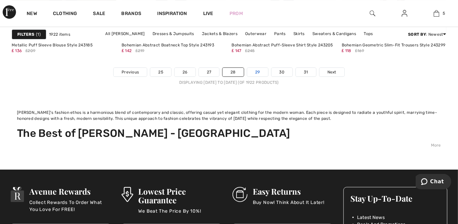
click at [260, 69] on link "29" at bounding box center [257, 72] width 21 height 9
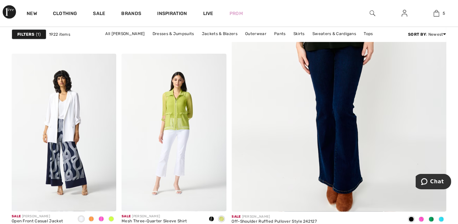
scroll to position [416, 0]
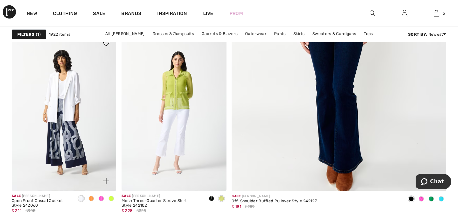
click at [101, 198] on span at bounding box center [101, 198] width 5 height 5
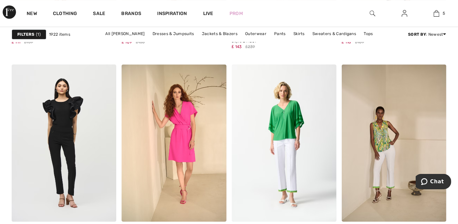
scroll to position [3053, 0]
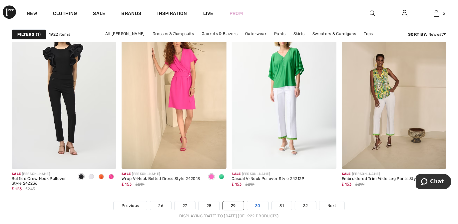
click at [259, 207] on link "30" at bounding box center [257, 205] width 21 height 9
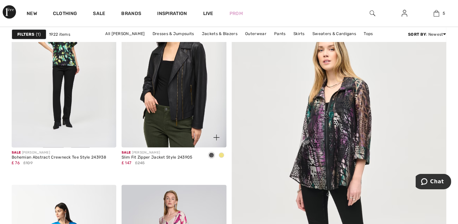
scroll to position [265, 0]
click at [188, 130] on img at bounding box center [174, 68] width 105 height 157
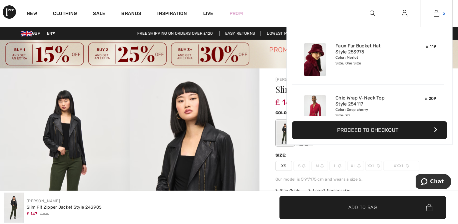
click at [437, 13] on img at bounding box center [437, 13] width 6 height 8
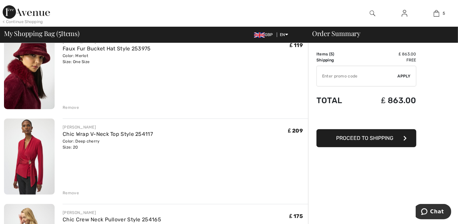
scroll to position [63, 0]
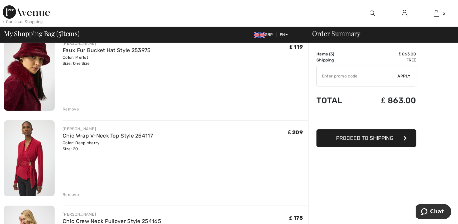
click at [72, 194] on div "Remove" at bounding box center [71, 194] width 16 height 6
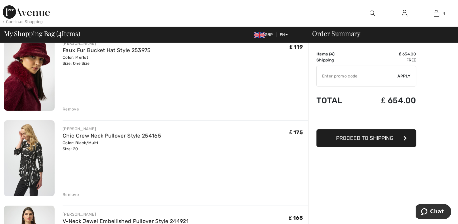
click at [72, 194] on div "Remove" at bounding box center [71, 194] width 16 height 6
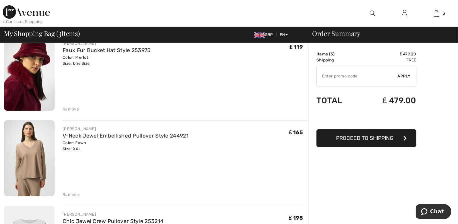
click at [72, 194] on div "Remove" at bounding box center [71, 194] width 16 height 6
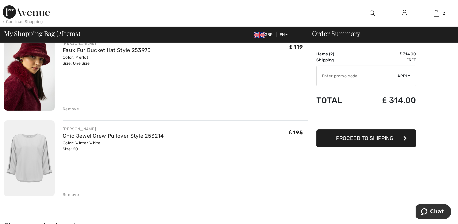
click at [72, 193] on div "Remove" at bounding box center [71, 194] width 16 height 6
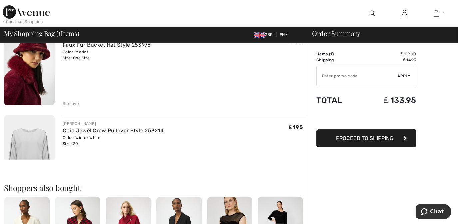
scroll to position [58, 0]
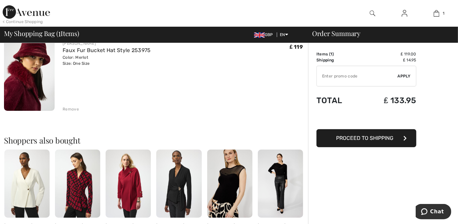
click at [372, 138] on span "Proceed to Shipping" at bounding box center [364, 138] width 57 height 6
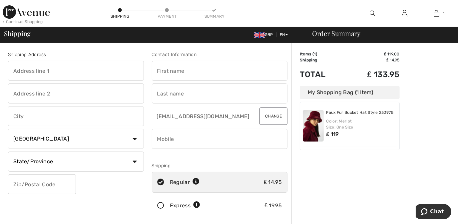
click at [76, 76] on input "text" at bounding box center [76, 71] width 136 height 20
type input "20 Cae [PERSON_NAME]"
type input "LITTLE MILL"
select select "GB"
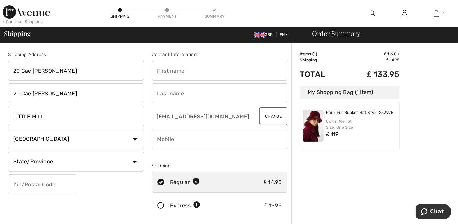
type input "NP4 0HX"
type input "[PERSON_NAME]"
type input "DEACY"
type input "07908833489"
type input "MMOUTH"
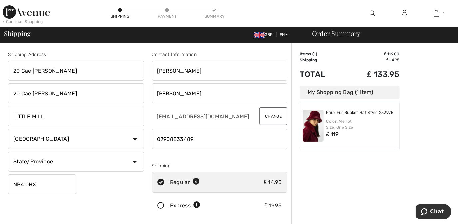
type input "NP40HX"
click at [46, 164] on input "MMOUTH" at bounding box center [76, 161] width 136 height 20
type input "M"
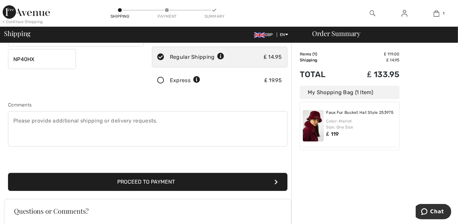
scroll to position [125, 0]
type input "monmouthshire"
click at [152, 181] on button "Proceed to Payment" at bounding box center [148, 181] width 280 height 18
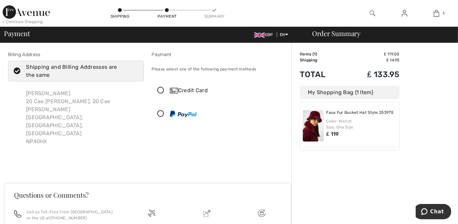
click at [160, 90] on icon at bounding box center [161, 90] width 18 height 7
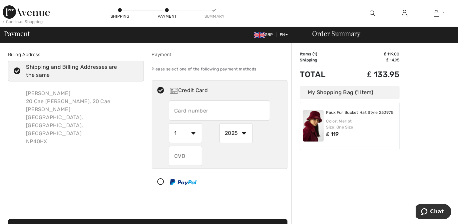
click at [201, 109] on input "text" at bounding box center [219, 110] width 101 height 20
type input "[CREDIT_CARD_NUMBER]"
click at [191, 133] on select "1 2 3 4 5 6 7 8 9 10 11 12" at bounding box center [185, 133] width 33 height 20
select select "10"
click at [169, 123] on select "1 2 3 4 5 6 7 8 9 10 11 12" at bounding box center [185, 133] width 33 height 20
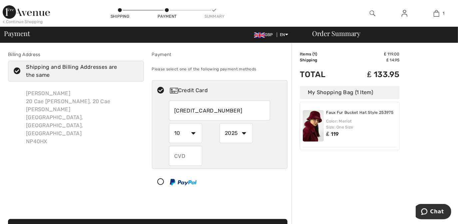
click at [244, 132] on select "2025 2026 2027 2028 2029 2030 2031 2032 2033 2034 2035" at bounding box center [236, 133] width 33 height 20
click at [220, 123] on select "2025 2026 2027 2028 2029 2030 2031 2032 2033 2034 2035" at bounding box center [236, 133] width 33 height 20
click at [191, 154] on input "text" at bounding box center [185, 156] width 33 height 20
type input "666"
click at [252, 205] on div "Proceed to Summary Complete Your Order with PayPal Proceed to Summary" at bounding box center [148, 220] width 288 height 34
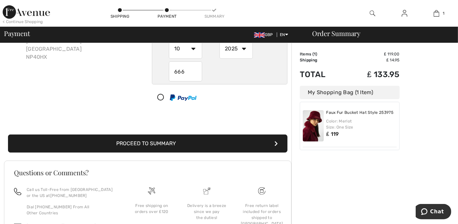
scroll to position [85, 0]
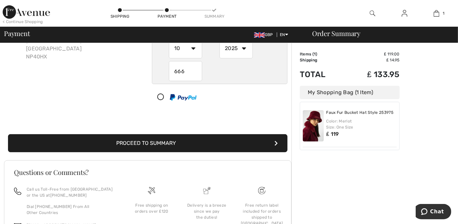
click at [138, 141] on button "Proceed to Summary" at bounding box center [148, 143] width 280 height 18
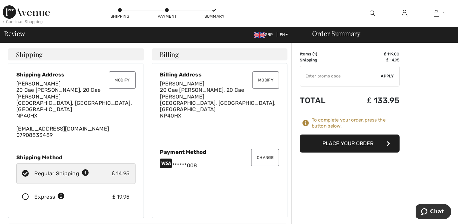
click at [347, 145] on button "Place Your Order" at bounding box center [350, 143] width 100 height 18
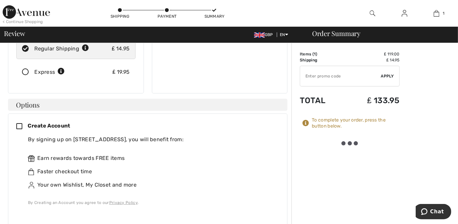
scroll to position [125, 0]
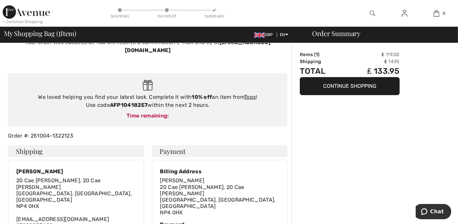
scroll to position [28, 0]
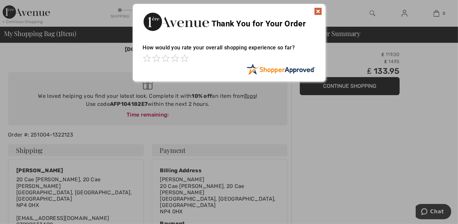
click at [319, 8] on img at bounding box center [318, 11] width 8 height 8
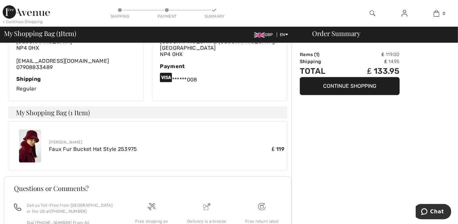
scroll to position [232, 0]
